Goal: Find specific page/section: Find specific page/section

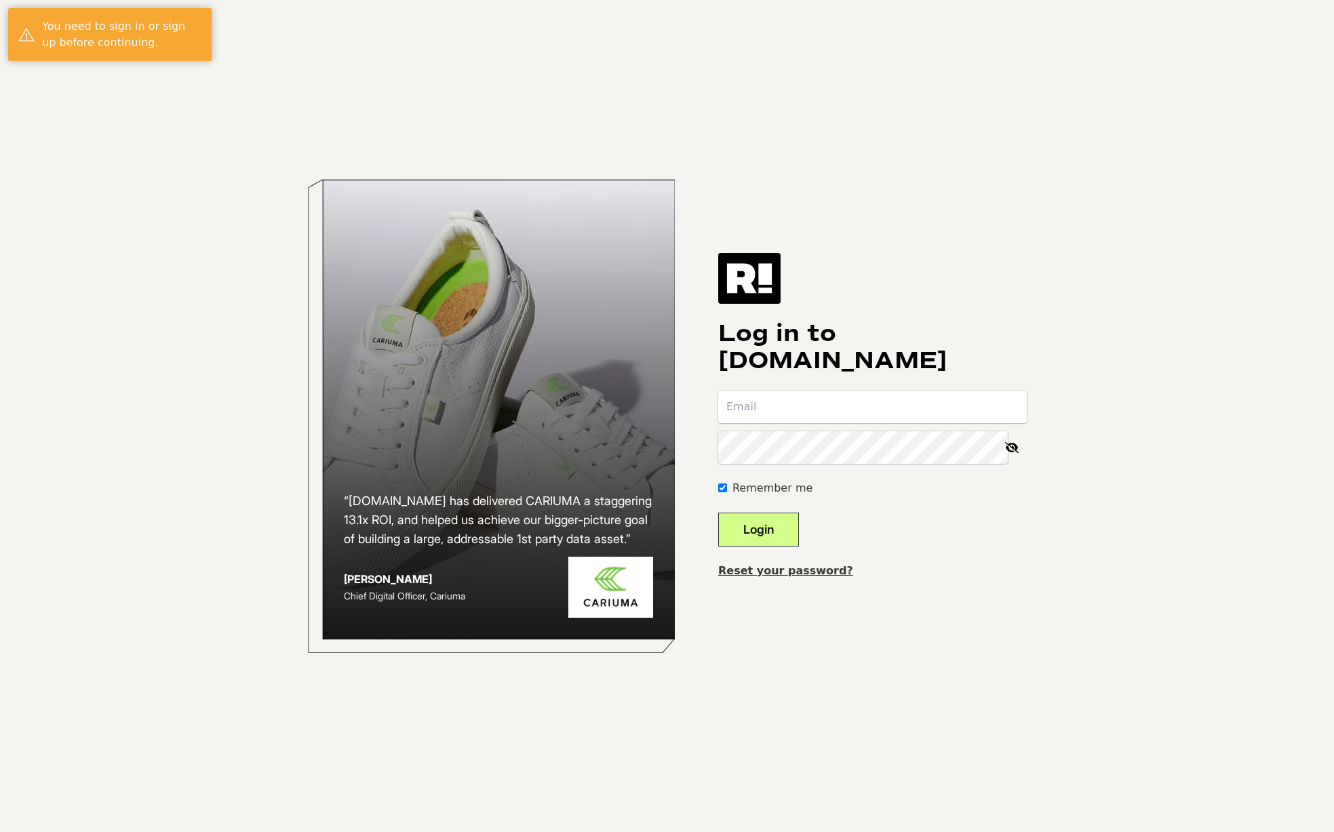
type input "scott@stringjoy.com"
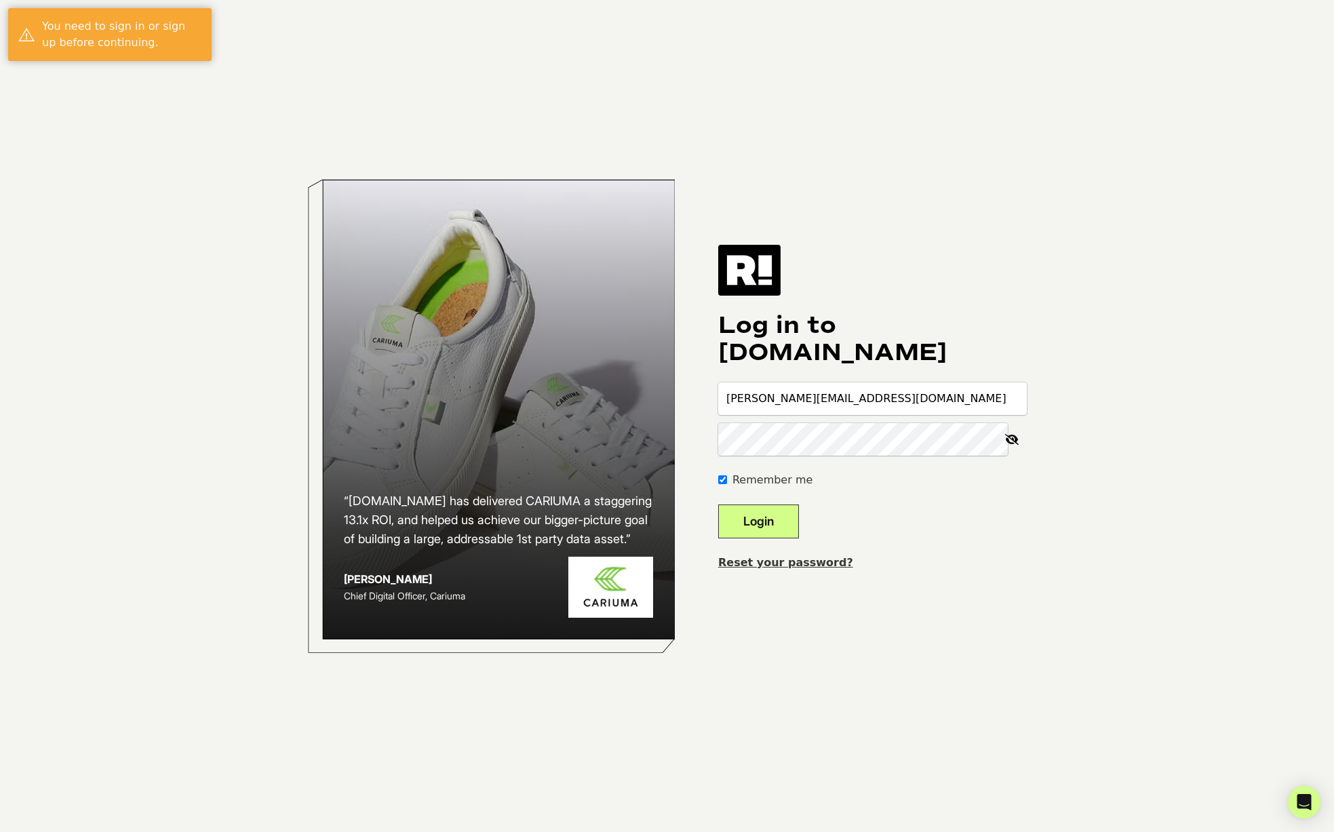
click at [782, 513] on button "Login" at bounding box center [758, 522] width 81 height 34
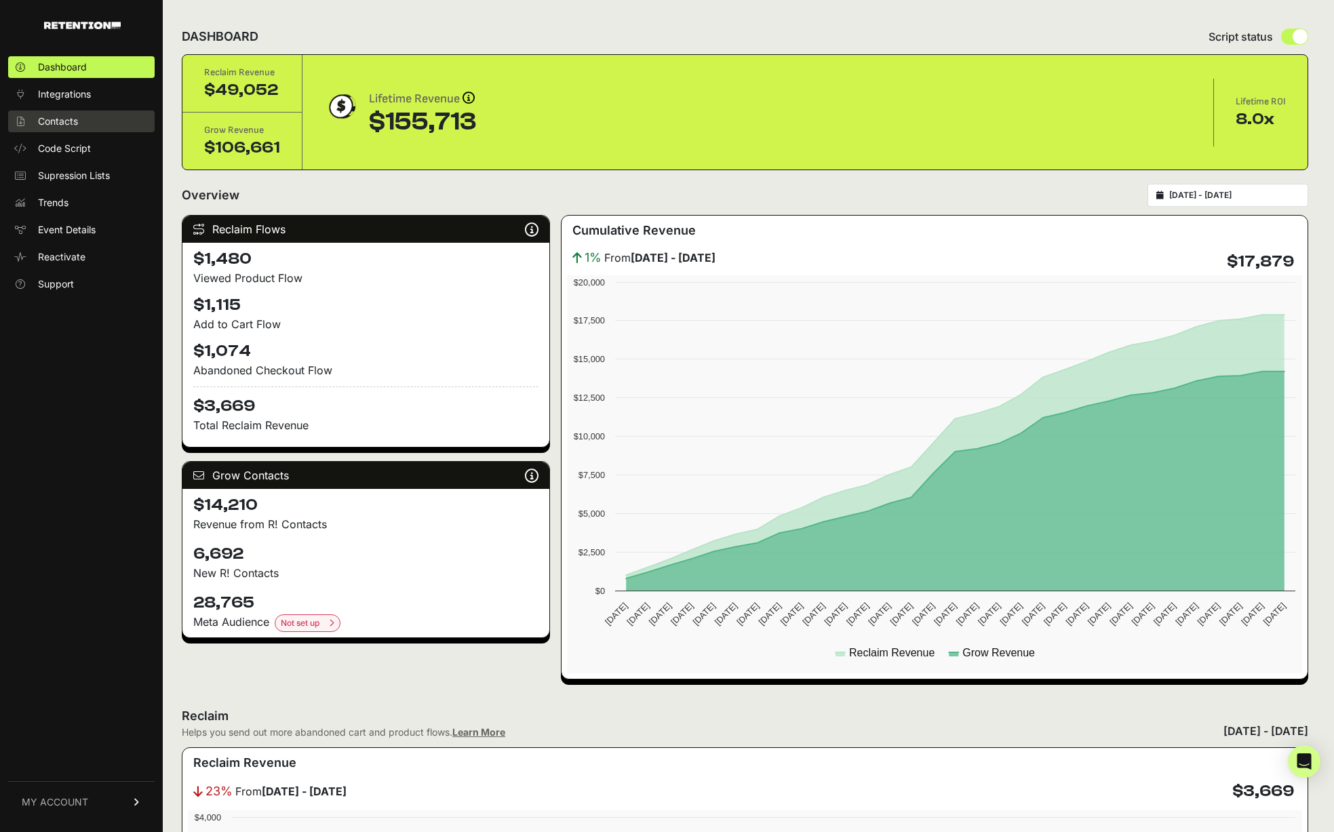
click at [83, 120] on link "Contacts" at bounding box center [81, 122] width 146 height 22
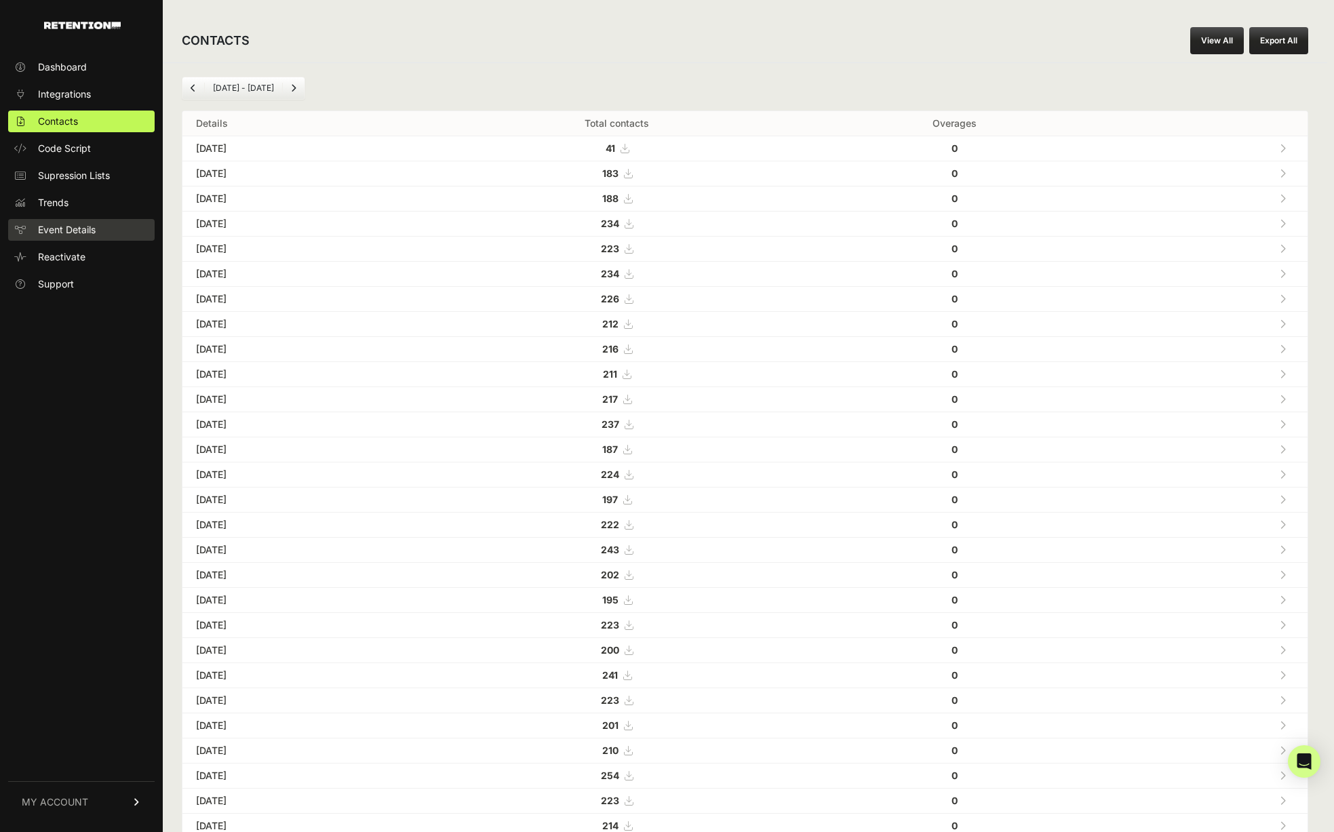
click at [94, 234] on span "Event Details" at bounding box center [67, 230] width 58 height 14
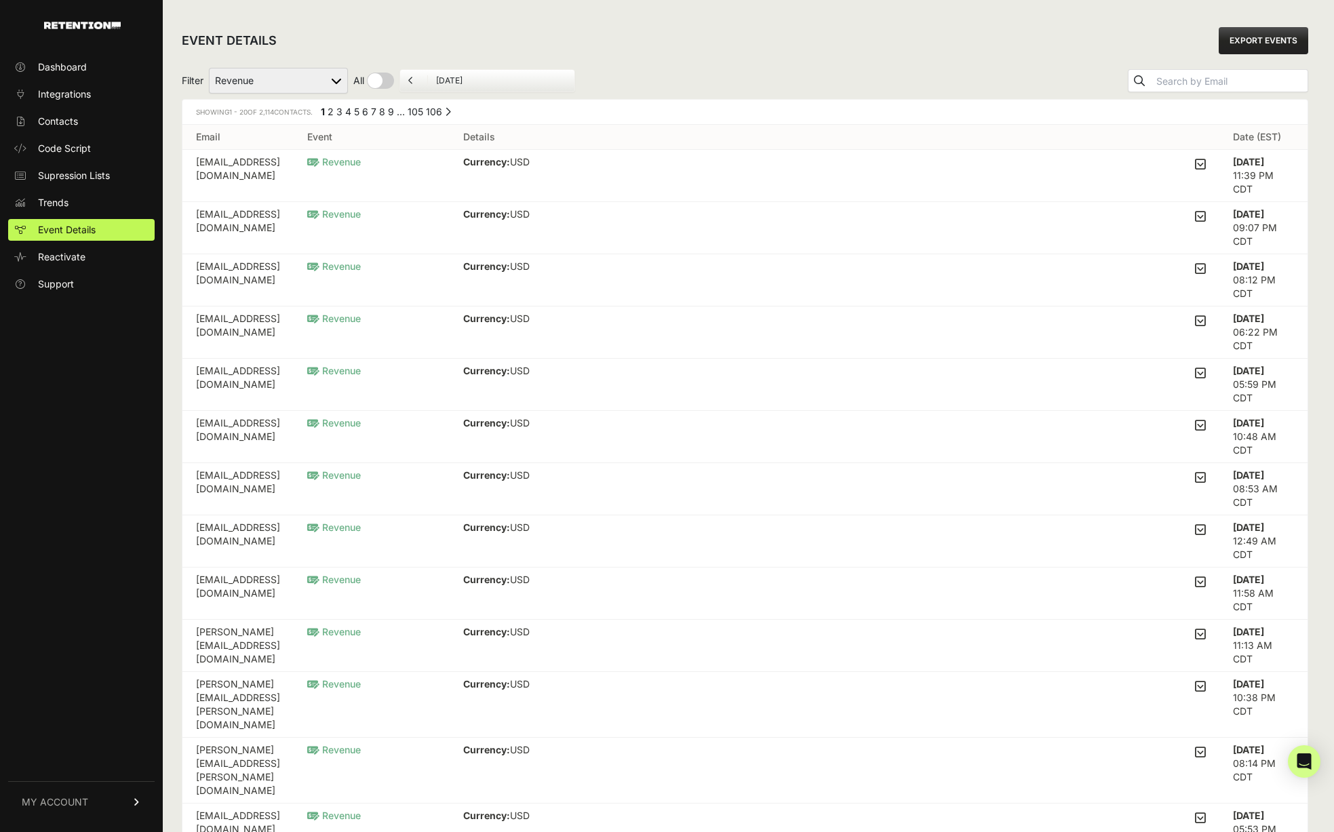
click at [171, 215] on div "EVENT DETAILS EXPORT EVENTS Filter Added to Cart Reclaim Checkout Started Recla…" at bounding box center [745, 620] width 1164 height 1241
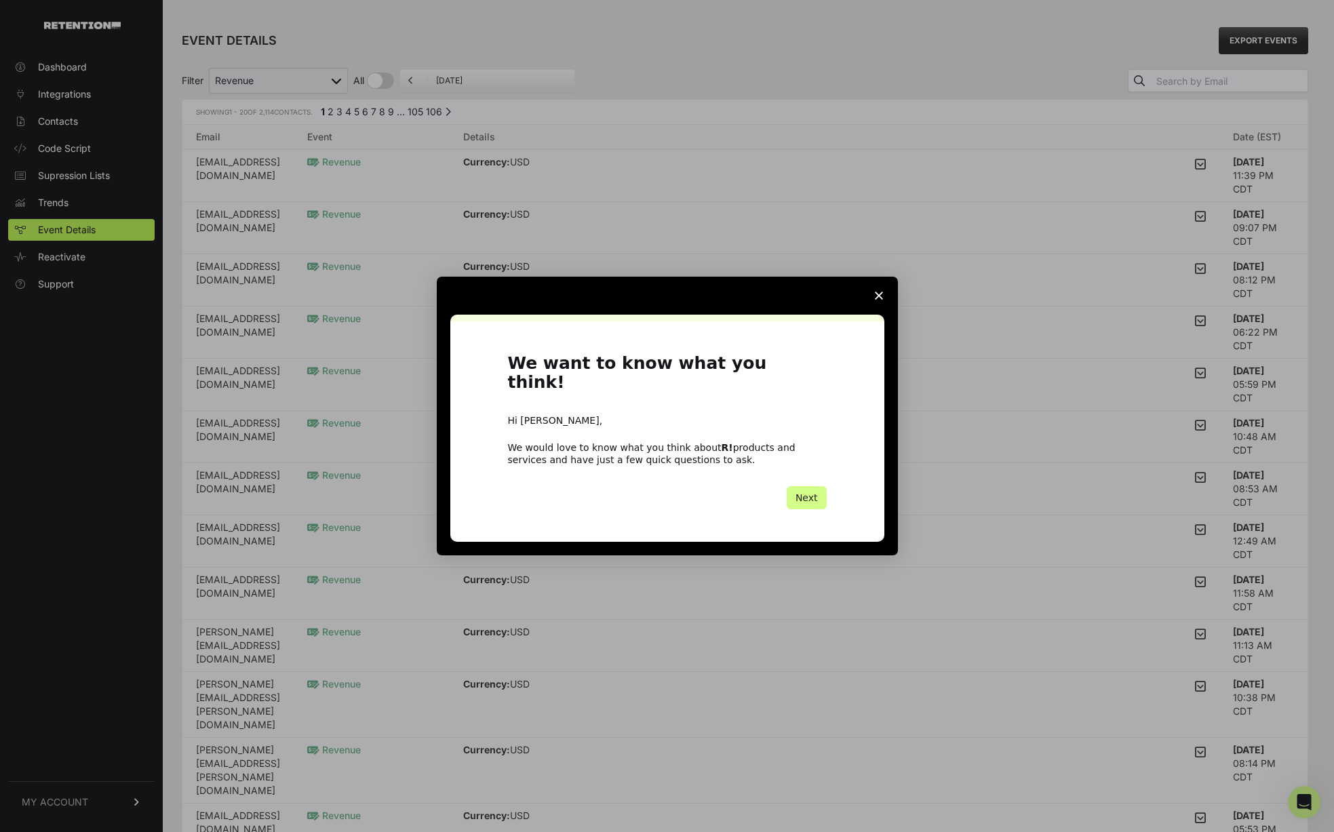
click at [881, 300] on icon "Close survey" at bounding box center [879, 296] width 8 height 8
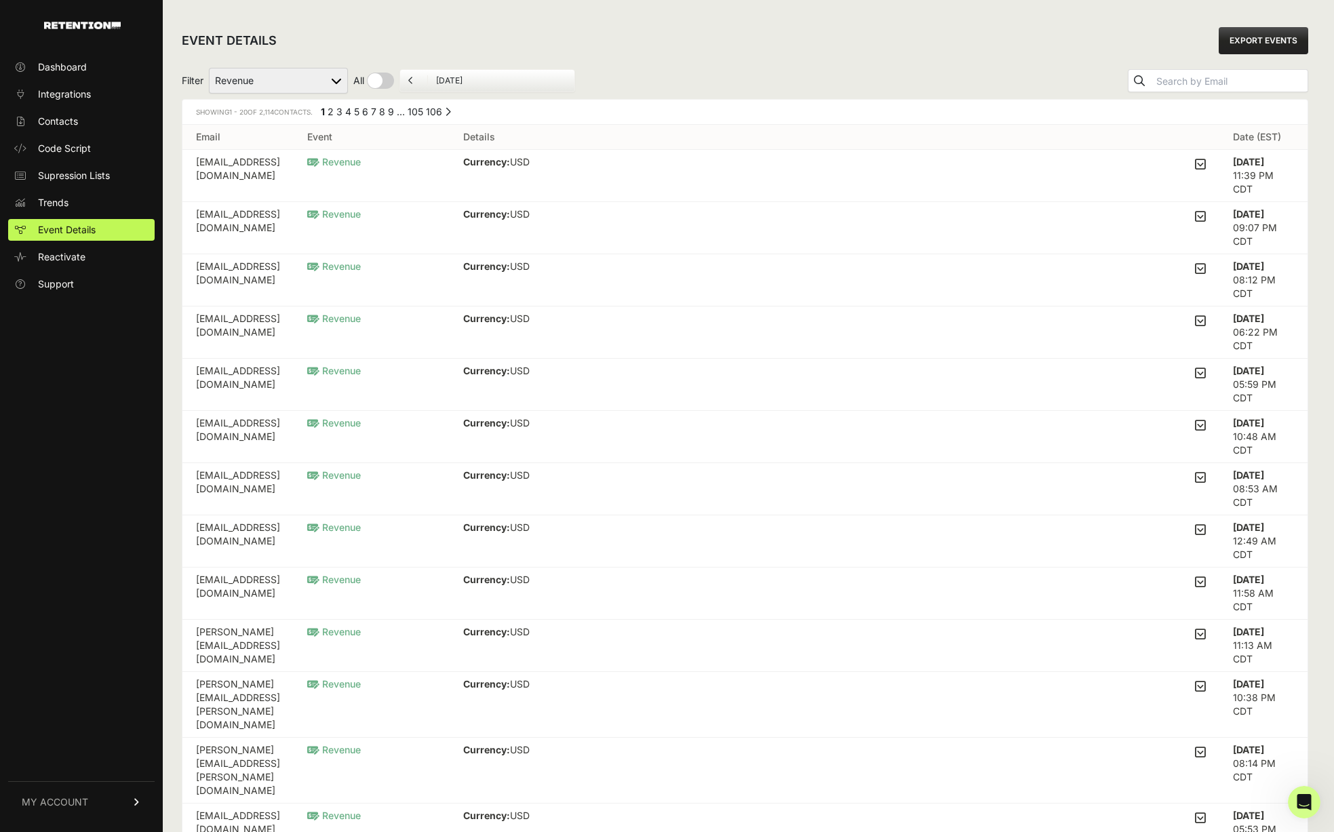
click at [771, 56] on div "EVENT DETAILS EXPORT EVENTS" at bounding box center [745, 40] width 1126 height 43
click at [675, 66] on div "Filter Added to Cart Reclaim Checkout Started Reclaim Revenue Viewed Product Re…" at bounding box center [745, 80] width 1126 height 37
click at [47, 74] on link "Dashboard" at bounding box center [81, 67] width 146 height 22
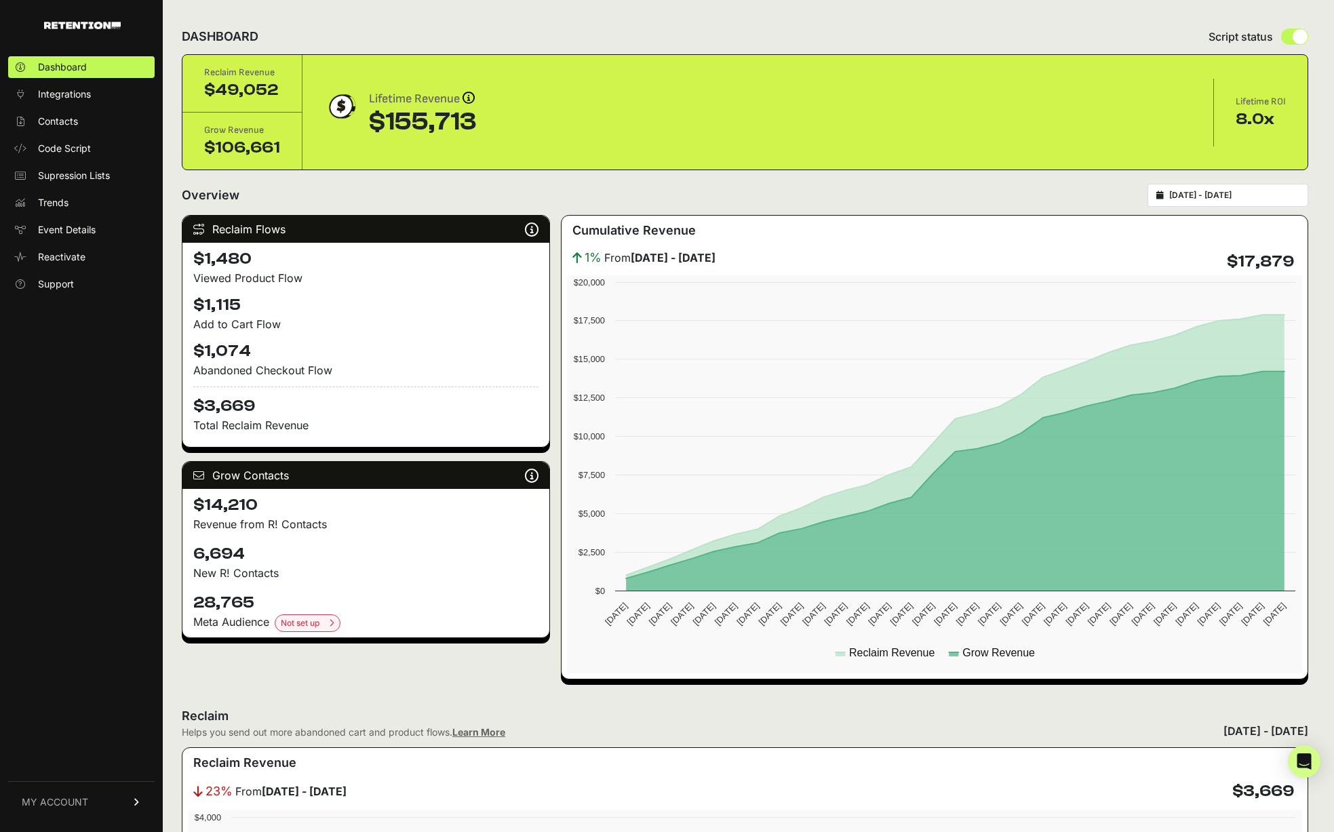
click at [554, 218] on div "Reclaim Flows Reclaim identifies your known audience when your ESP can't (due t…" at bounding box center [745, 447] width 1126 height 465
click at [295, 85] on div "Reclaim Revenue $49,052" at bounding box center [242, 84] width 120 height 58
